Goal: Check status: Check status

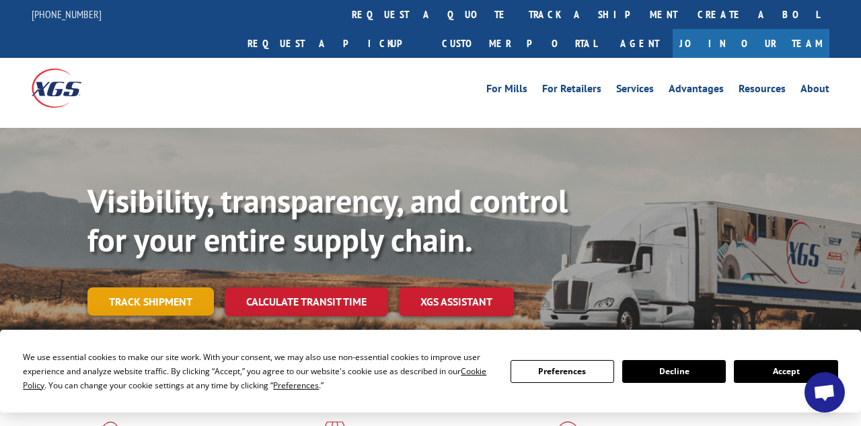
click at [167, 287] on link "Track shipment" at bounding box center [150, 301] width 126 height 28
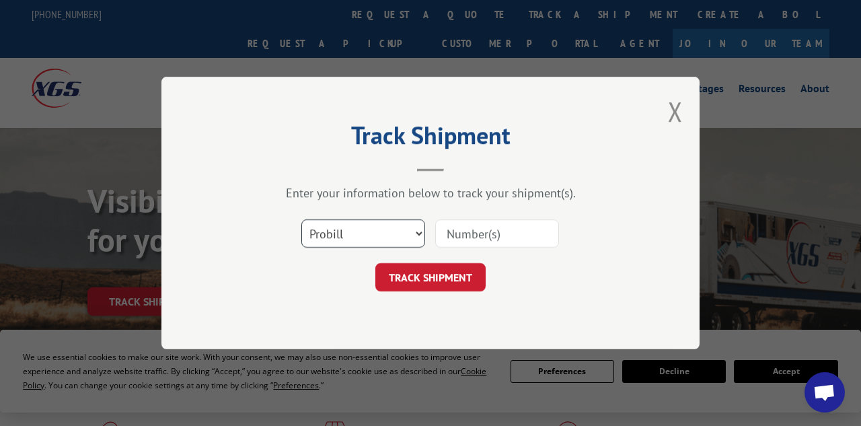
click at [419, 229] on select "Select category... Probill BOL PO" at bounding box center [363, 233] width 124 height 28
select select "bol"
click at [301, 219] on select "Select category... Probill BOL PO" at bounding box center [363, 233] width 124 height 28
click at [465, 233] on input at bounding box center [497, 233] width 124 height 28
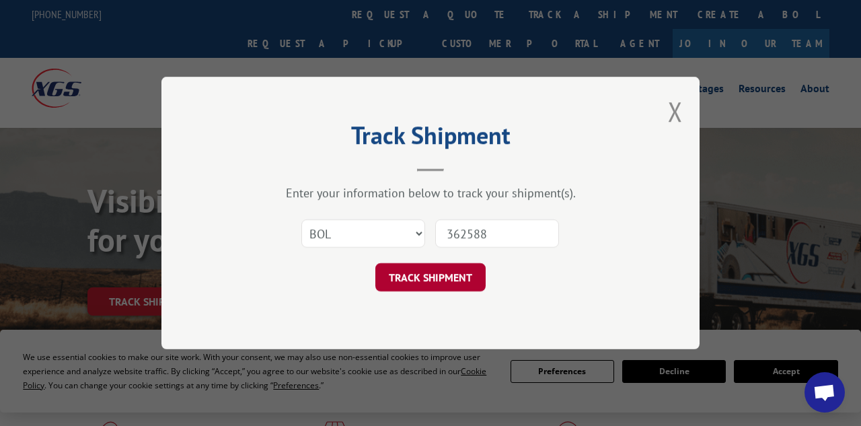
type input "362588"
click at [392, 285] on button "TRACK SHIPMENT" at bounding box center [430, 277] width 110 height 28
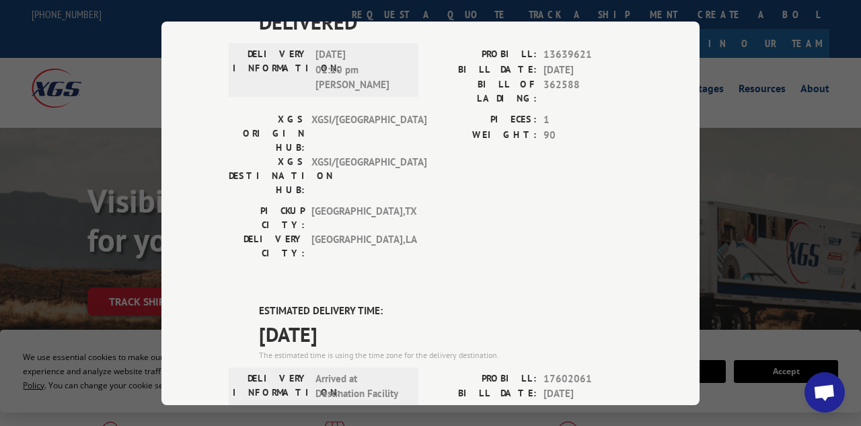
scroll to position [402, 0]
